Goal: Task Accomplishment & Management: Use online tool/utility

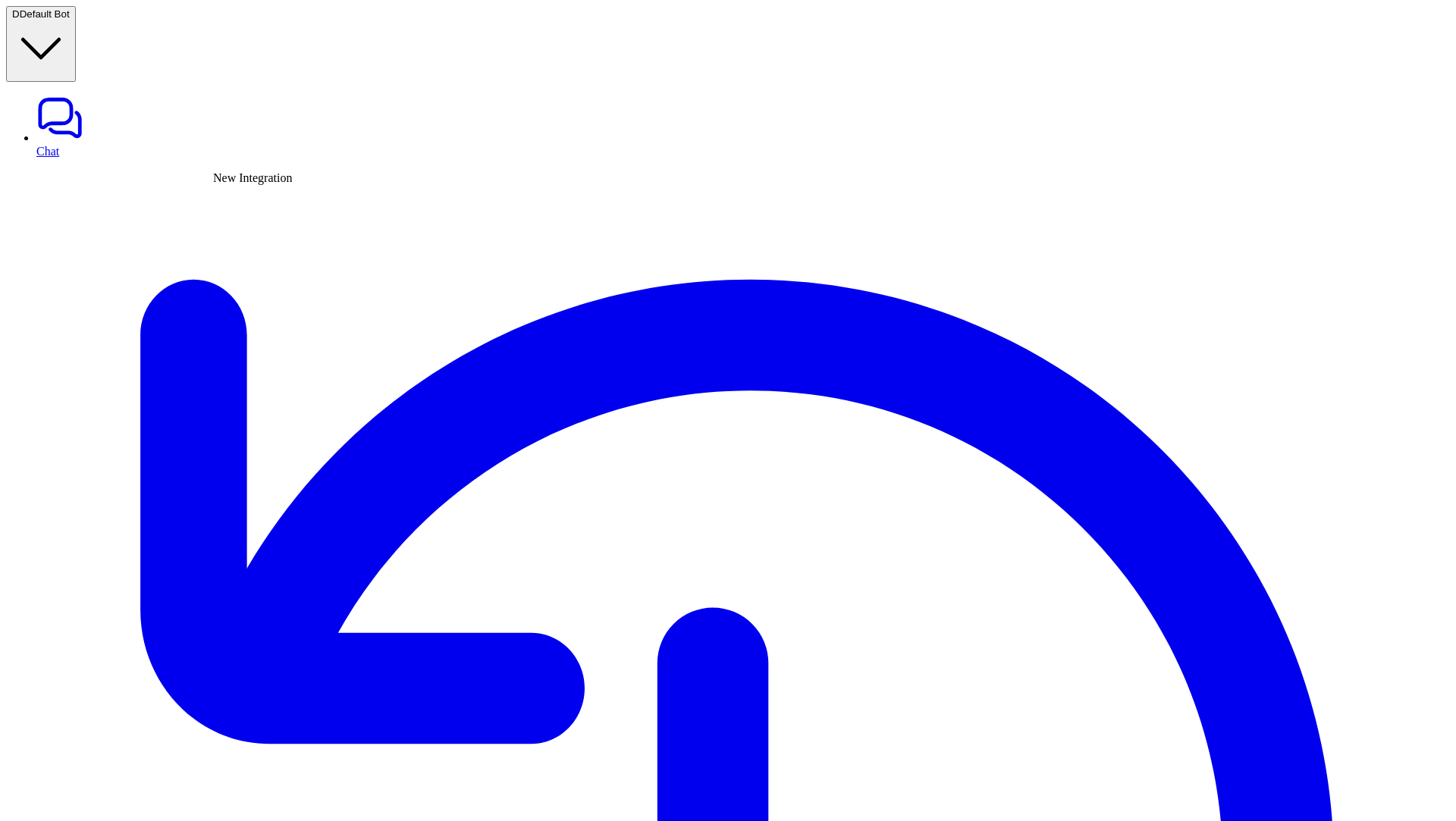
type textarea "**********"
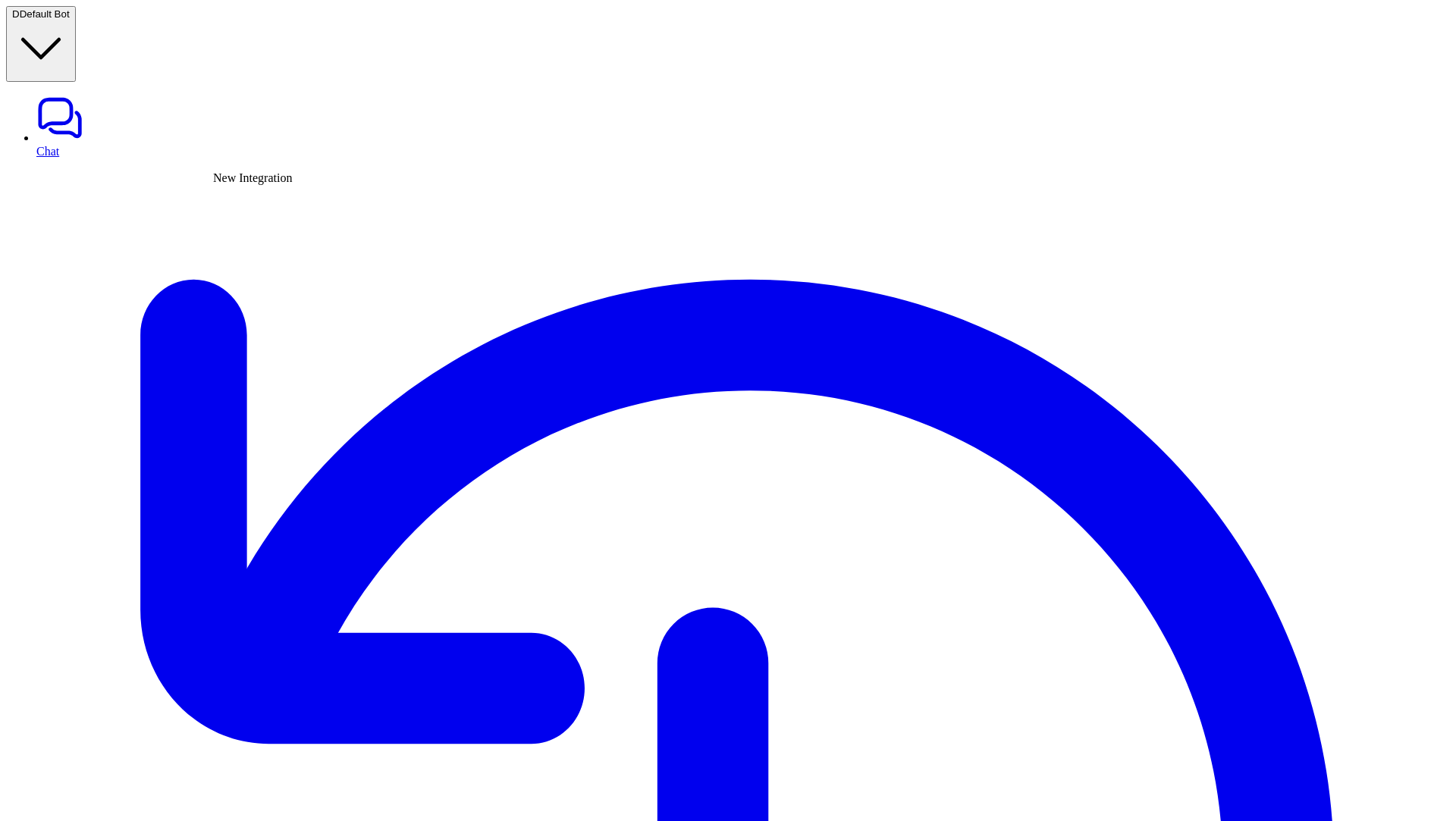
type input "****"
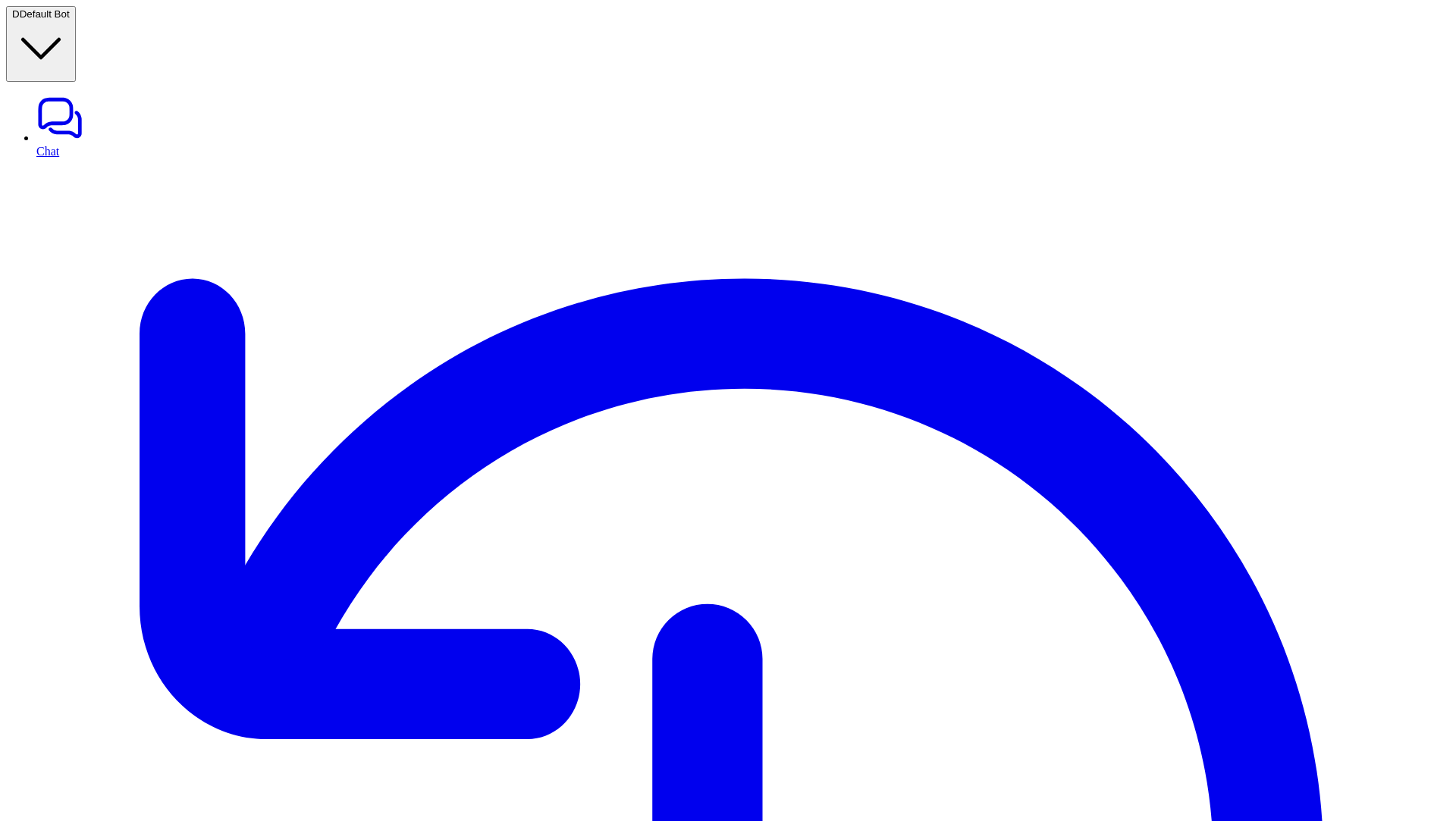
type input "**********"
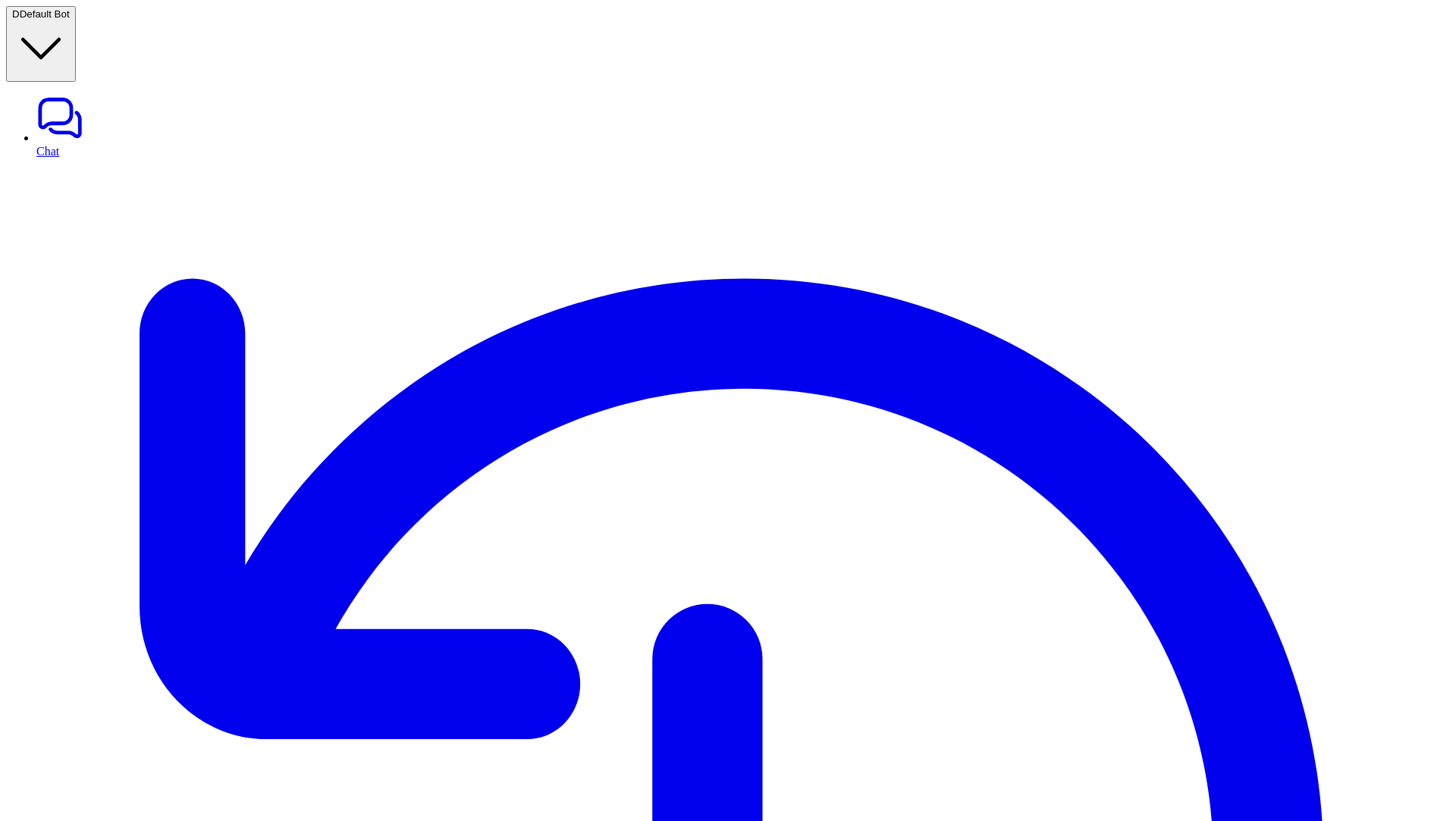
type input "**********"
